Goal: Transaction & Acquisition: Purchase product/service

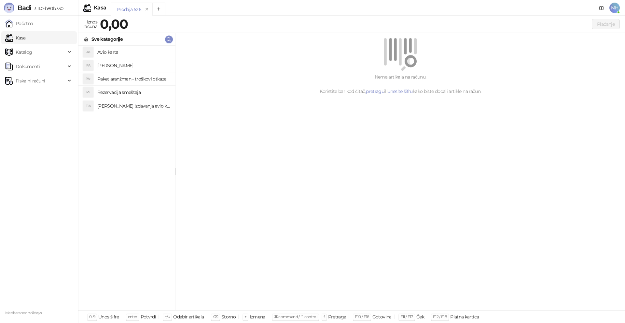
click at [122, 68] on h4 "[PERSON_NAME]" at bounding box center [133, 65] width 73 height 10
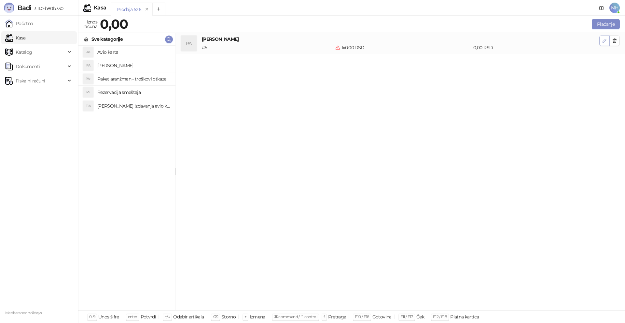
click at [605, 40] on icon "button" at bounding box center [604, 40] width 3 height 3
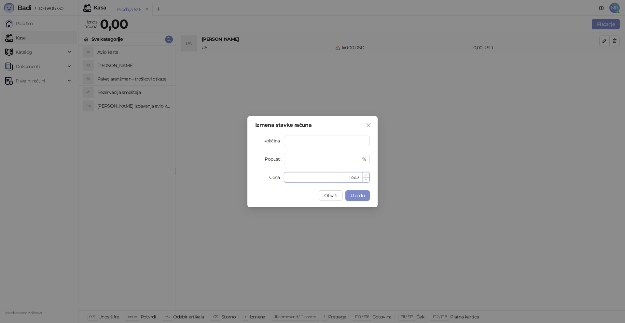
click at [302, 176] on input "*" at bounding box center [318, 177] width 60 height 10
drag, startPoint x: 294, startPoint y: 177, endPoint x: 286, endPoint y: 177, distance: 8.8
click at [286, 177] on div "* RSD" at bounding box center [327, 177] width 86 height 10
type input "******"
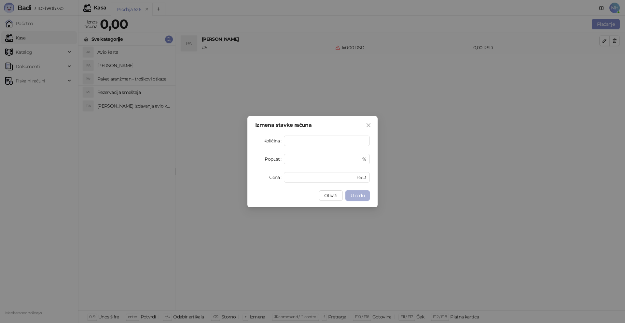
click at [357, 196] on span "U redu" at bounding box center [358, 196] width 14 height 6
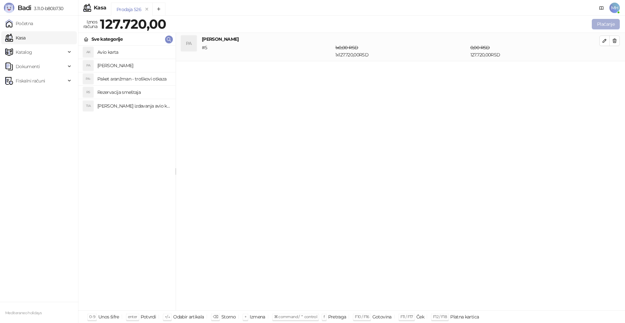
click at [612, 23] on button "Plaćanje" at bounding box center [606, 24] width 28 height 10
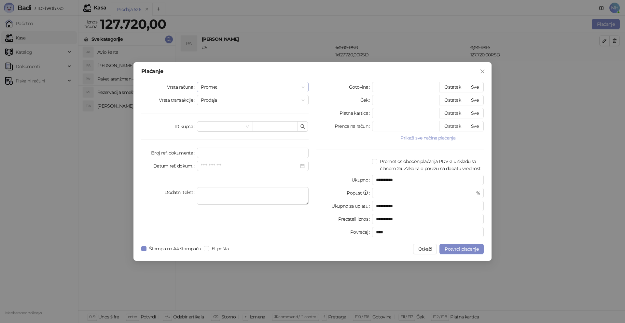
click at [245, 90] on span "Promet" at bounding box center [253, 87] width 104 height 10
click at [209, 131] on div "Avans" at bounding box center [252, 131] width 101 height 7
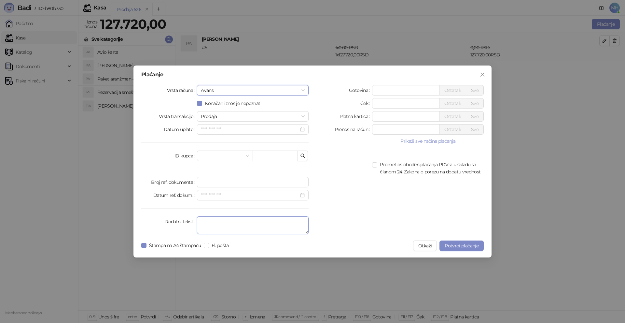
click at [205, 222] on textarea "Dodatni tekst" at bounding box center [253, 225] width 112 height 18
type textarea "*********"
drag, startPoint x: 384, startPoint y: 90, endPoint x: 355, endPoint y: 89, distance: 29.0
click at [355, 89] on div "Gotovina * Ostatak Sve" at bounding box center [400, 90] width 167 height 10
type input "******"
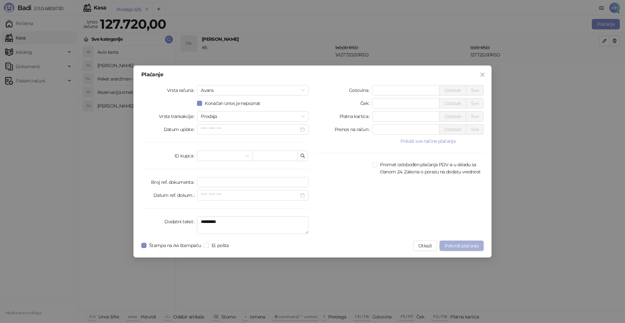
click at [469, 249] on button "Potvrdi plaćanje" at bounding box center [462, 245] width 44 height 10
